Goal: Transaction & Acquisition: Obtain resource

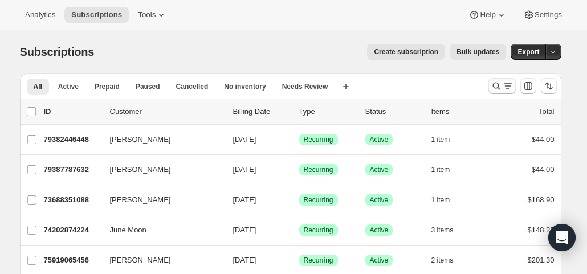
click at [505, 84] on icon "Search and filter results" at bounding box center [507, 85] width 11 height 11
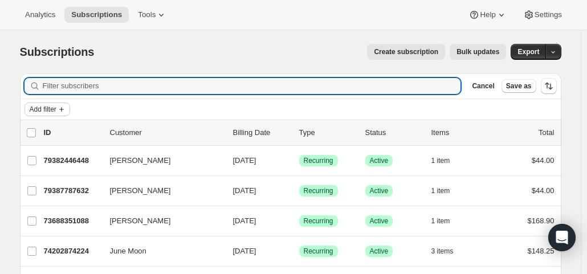
click at [55, 111] on span "Add filter" at bounding box center [43, 109] width 27 height 9
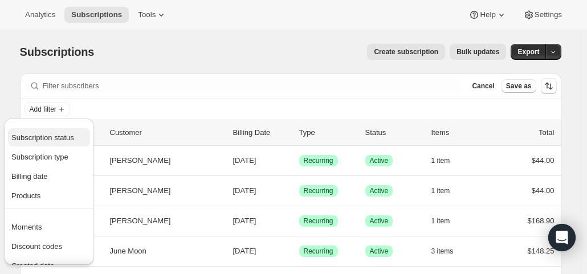
click at [51, 138] on span "Subscription status" at bounding box center [42, 137] width 63 height 9
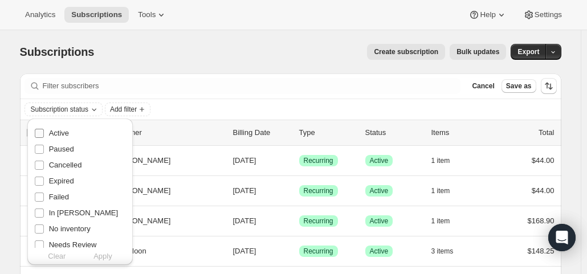
click at [63, 135] on span "Active" at bounding box center [59, 133] width 20 height 9
click at [44, 135] on input "Active" at bounding box center [39, 133] width 9 height 9
checkbox input "true"
click at [133, 112] on span "Add filter" at bounding box center [123, 109] width 27 height 9
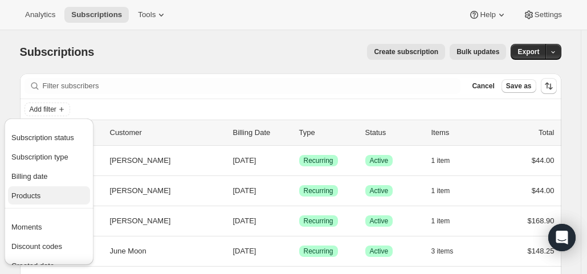
click at [39, 192] on span "Products" at bounding box center [25, 195] width 29 height 9
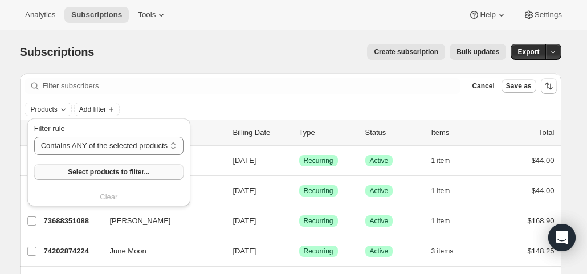
click at [118, 173] on span "Select products to filter..." at bounding box center [108, 171] width 81 height 9
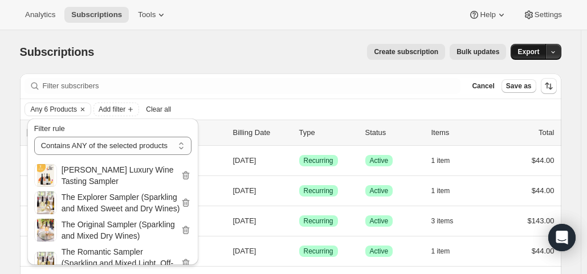
click at [526, 48] on span "Export" at bounding box center [528, 51] width 22 height 9
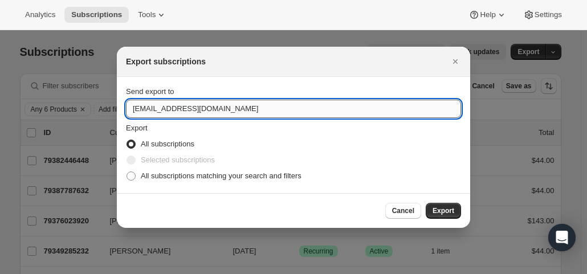
drag, startPoint x: 150, startPoint y: 110, endPoint x: 133, endPoint y: 104, distance: 17.5
click at [133, 104] on input "hello@wineshopathome.com" at bounding box center [293, 109] width 335 height 18
type input "mfletcher@wineshopathome.com"
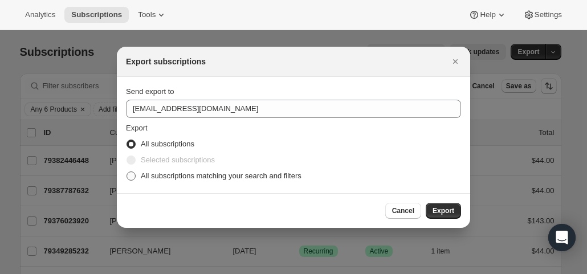
click at [210, 181] on span "All subscriptions matching your search and filters" at bounding box center [221, 175] width 161 height 11
click at [127, 172] on input "All subscriptions matching your search and filters" at bounding box center [126, 171] width 1 height 1
radio input "true"
click at [443, 212] on span "Export" at bounding box center [443, 210] width 22 height 9
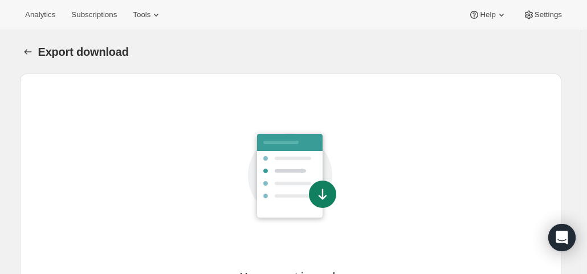
scroll to position [96, 0]
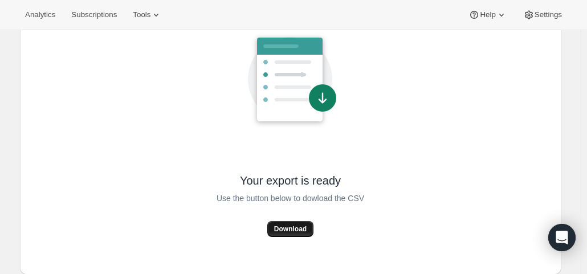
click at [296, 233] on span "Download" at bounding box center [290, 228] width 32 height 9
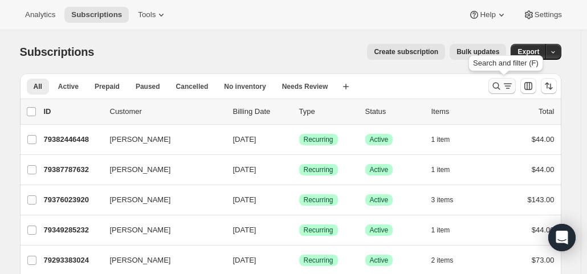
click at [496, 87] on icon "Search and filter results" at bounding box center [495, 86] width 7 height 7
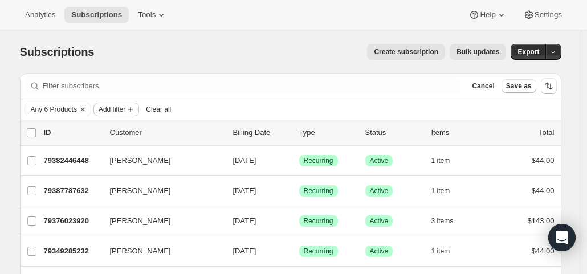
click at [118, 112] on span "Add filter" at bounding box center [112, 109] width 27 height 9
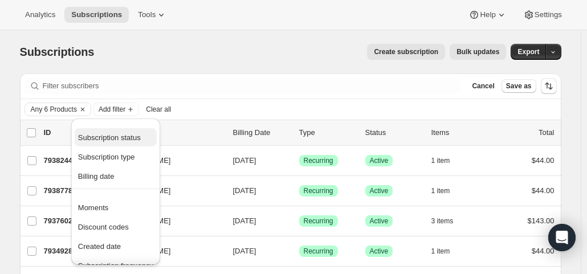
click at [111, 135] on span "Subscription status" at bounding box center [109, 137] width 63 height 9
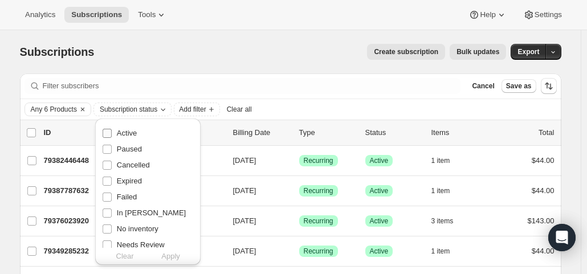
click at [115, 134] on label "Active" at bounding box center [119, 133] width 35 height 16
click at [112, 134] on input "Active" at bounding box center [107, 133] width 9 height 9
checkbox input "true"
click at [182, 252] on button "Apply" at bounding box center [171, 256] width 60 height 18
click at [528, 55] on span "Export" at bounding box center [528, 51] width 22 height 9
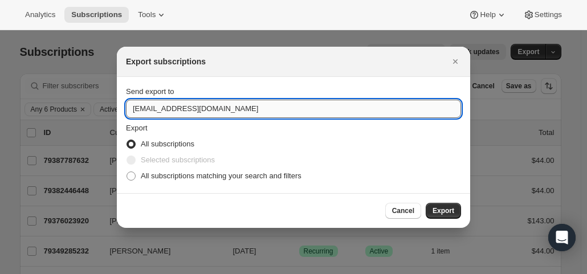
drag, startPoint x: 148, startPoint y: 109, endPoint x: 133, endPoint y: 113, distance: 15.5
click at [133, 113] on input "hello@wineshopathome.com" at bounding box center [293, 109] width 335 height 18
type input "mfletcher@wineshopathome.com"
click at [186, 175] on span "All subscriptions matching your search and filters" at bounding box center [221, 175] width 161 height 9
click at [127, 172] on input "All subscriptions matching your search and filters" at bounding box center [126, 171] width 1 height 1
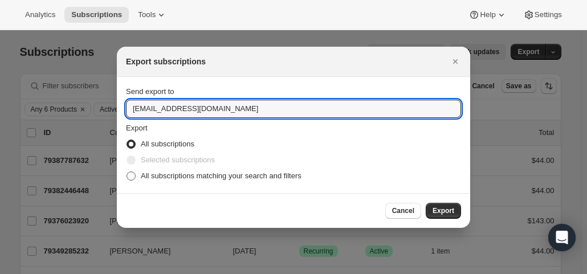
radio input "true"
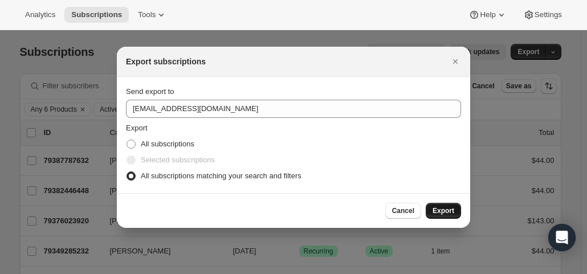
click at [444, 211] on span "Export" at bounding box center [443, 210] width 22 height 9
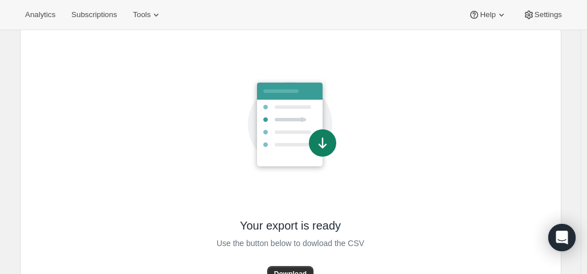
scroll to position [96, 0]
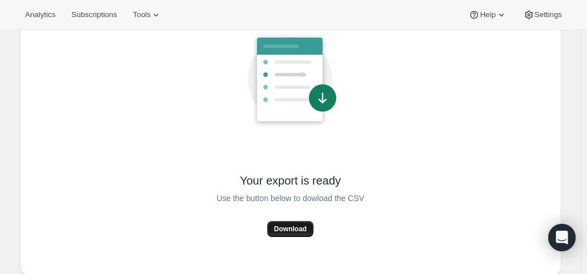
click at [281, 228] on span "Download" at bounding box center [290, 228] width 32 height 9
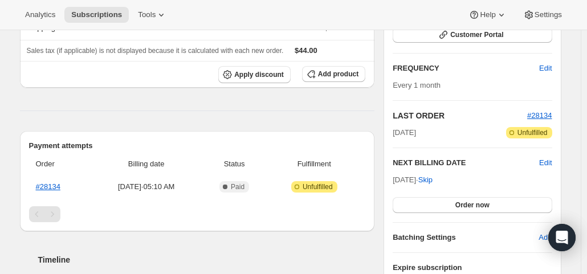
scroll to position [228, 0]
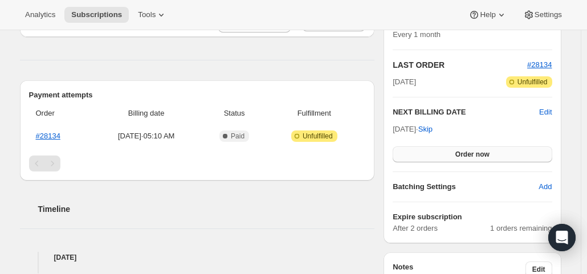
click at [456, 155] on button "Order now" at bounding box center [471, 154] width 159 height 16
click at [456, 155] on span "Click to confirm" at bounding box center [472, 154] width 52 height 9
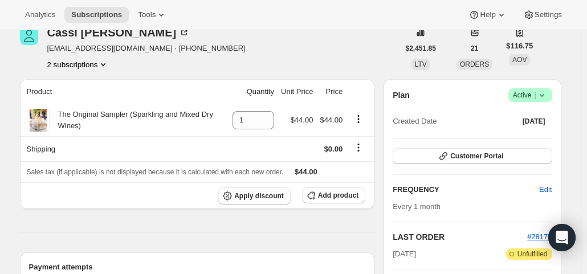
scroll to position [228, 0]
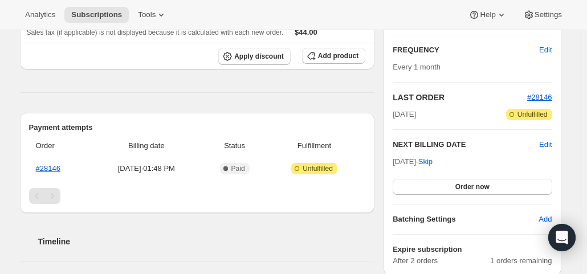
scroll to position [228, 0]
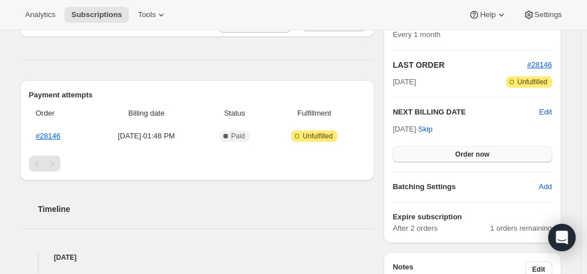
click at [426, 151] on button "Order now" at bounding box center [471, 154] width 159 height 16
click at [426, 151] on button "Click to confirm" at bounding box center [471, 154] width 159 height 16
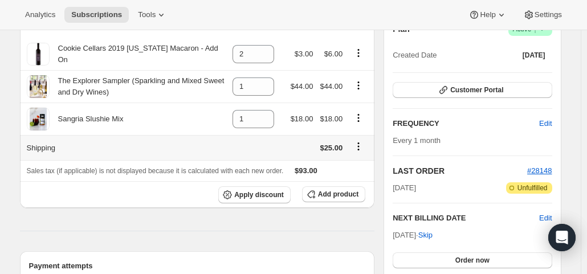
scroll to position [171, 0]
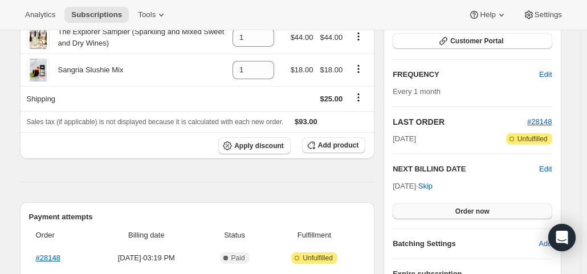
click at [478, 210] on span "Order now" at bounding box center [472, 211] width 34 height 9
click at [478, 210] on span "Click to confirm" at bounding box center [472, 211] width 52 height 9
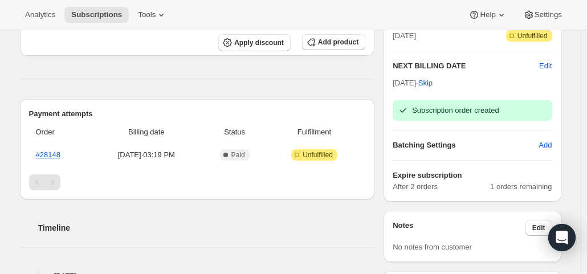
scroll to position [285, 0]
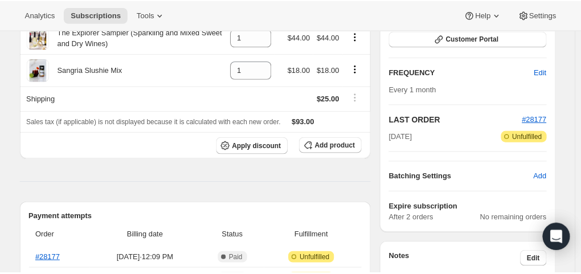
scroll to position [285, 0]
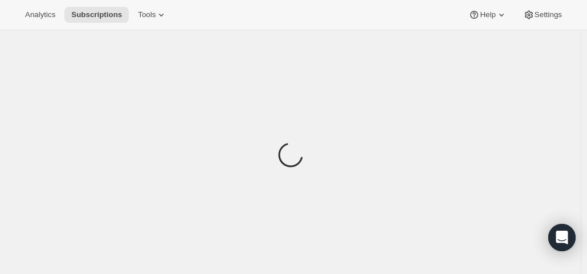
scroll to position [113, 0]
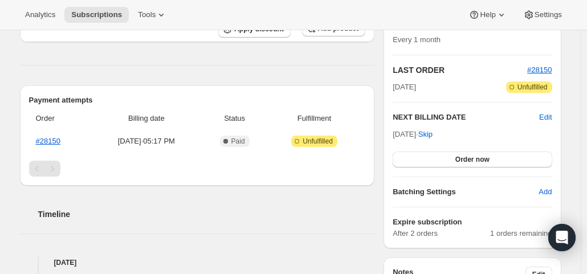
scroll to position [228, 0]
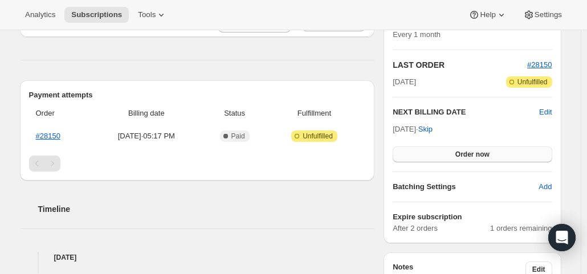
click at [514, 154] on button "Order now" at bounding box center [471, 154] width 159 height 16
click at [514, 154] on button "Click to confirm" at bounding box center [471, 154] width 159 height 16
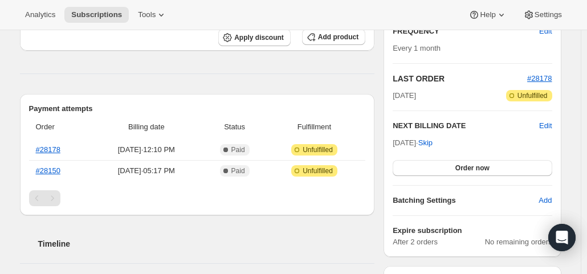
scroll to position [228, 0]
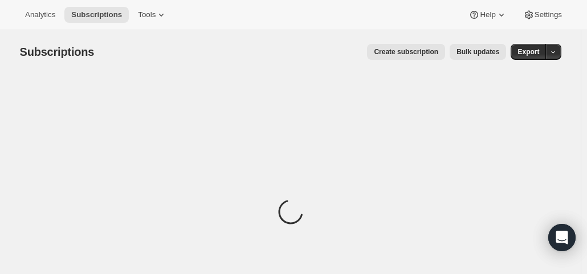
scroll to position [57, 0]
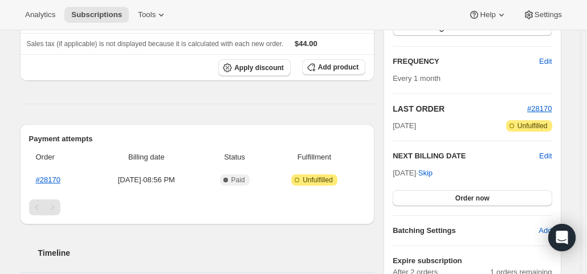
scroll to position [228, 0]
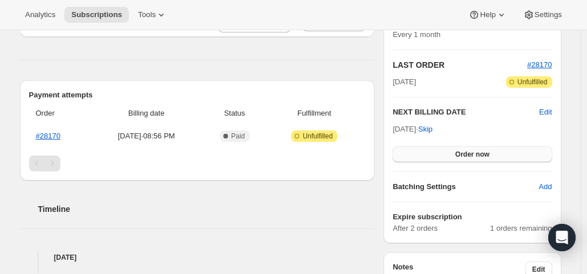
click at [437, 151] on button "Order now" at bounding box center [471, 154] width 159 height 16
click at [437, 151] on button "Click to confirm" at bounding box center [471, 154] width 159 height 16
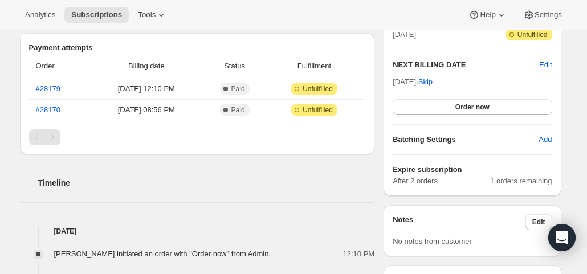
scroll to position [342, 0]
